Goal: Find specific page/section: Find specific page/section

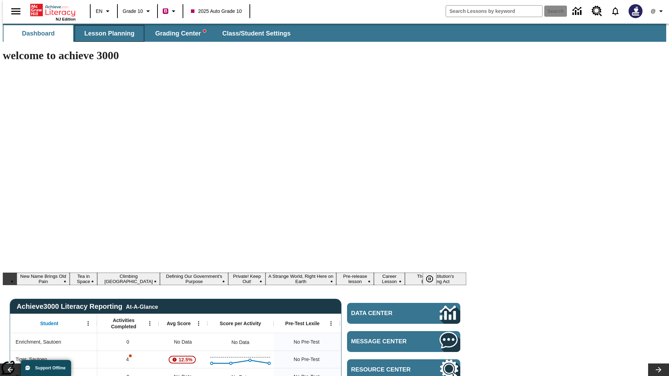
click at [107, 33] on span "Lesson Planning" at bounding box center [109, 34] width 50 height 8
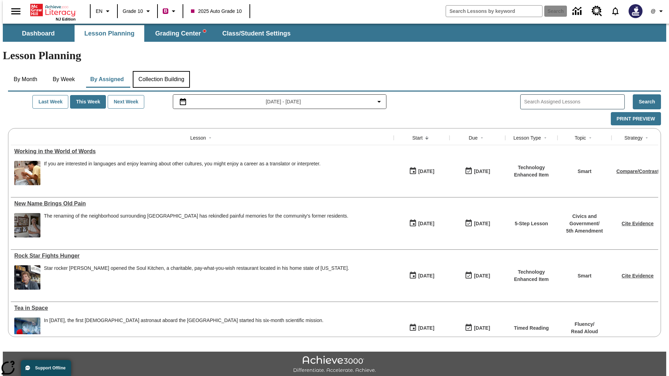
click at [161, 71] on button "Collection Building" at bounding box center [161, 79] width 57 height 17
